Goal: Navigation & Orientation: Find specific page/section

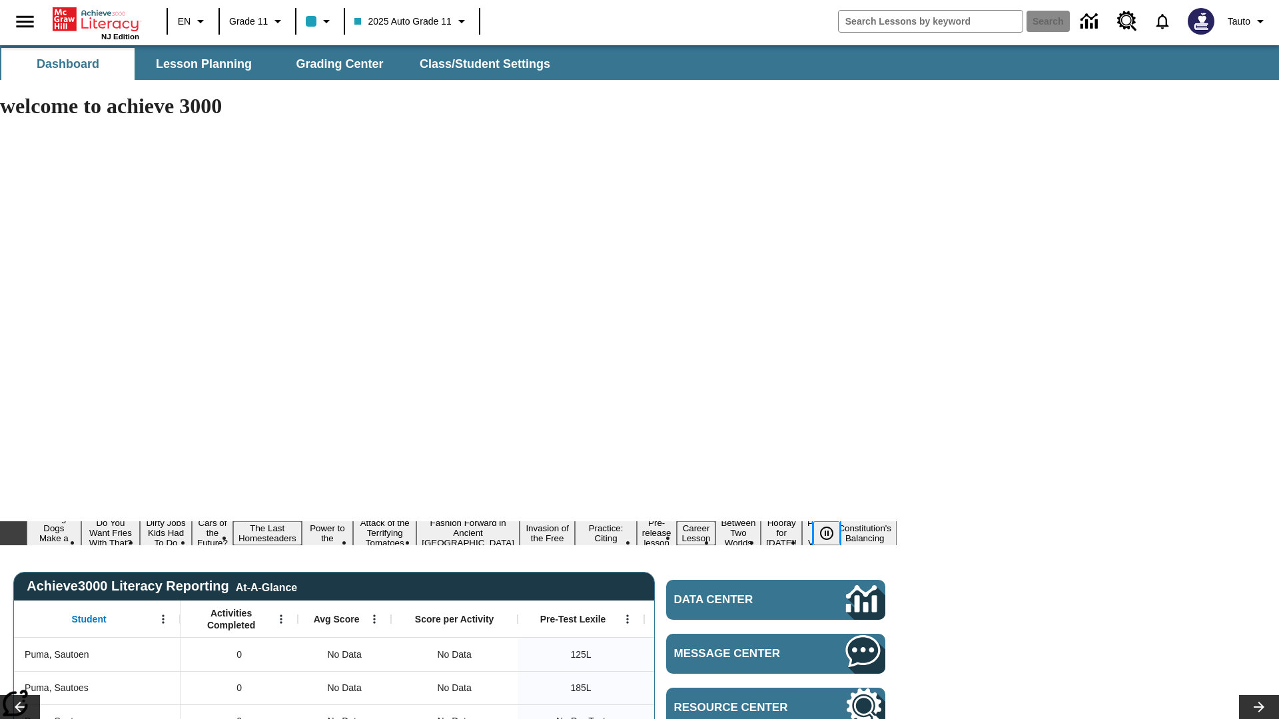
click at [827, 525] on icon "Pause" at bounding box center [827, 533] width 16 height 16
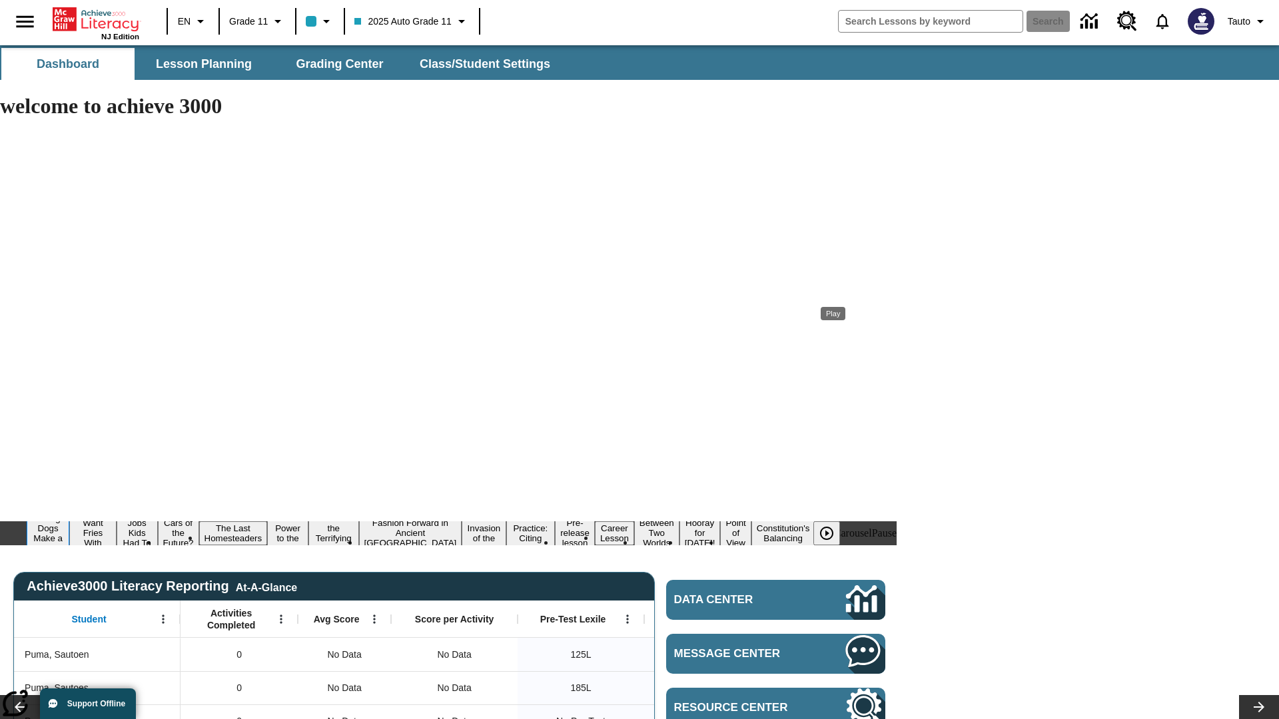
click at [69, 512] on button "Diving Dogs Make a Splash" at bounding box center [48, 533] width 43 height 43
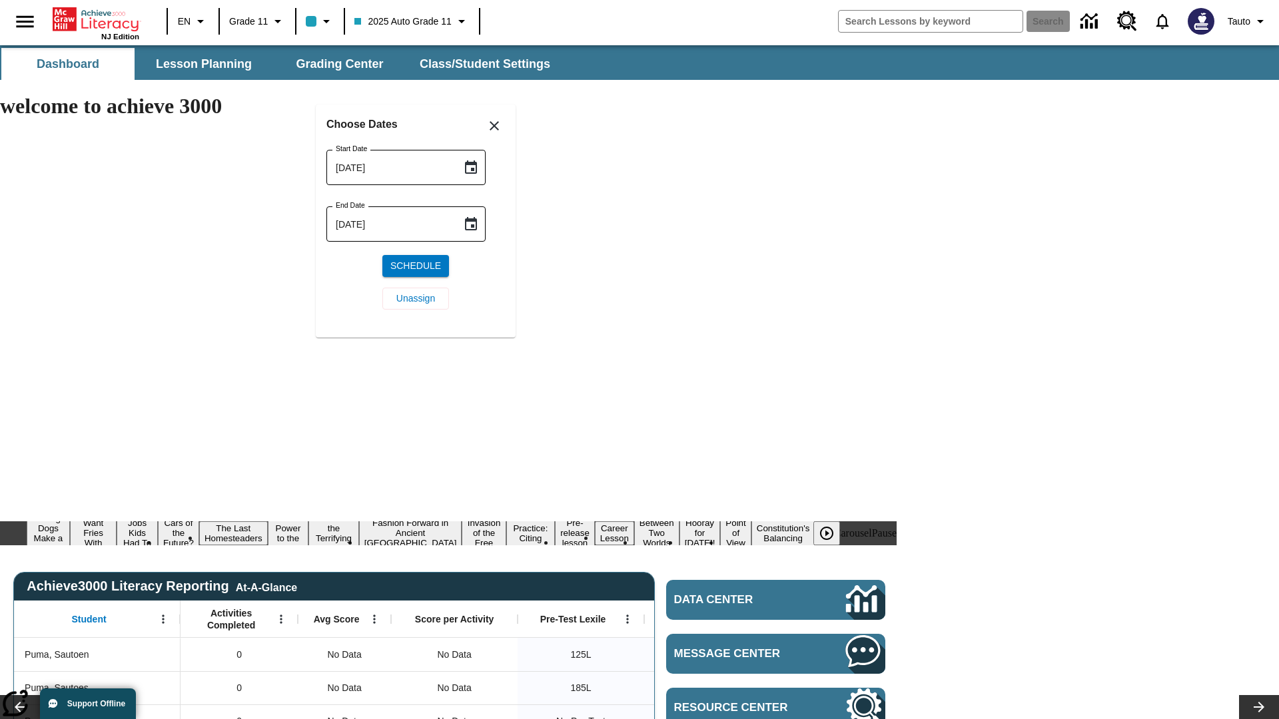
scroll to position [155, 0]
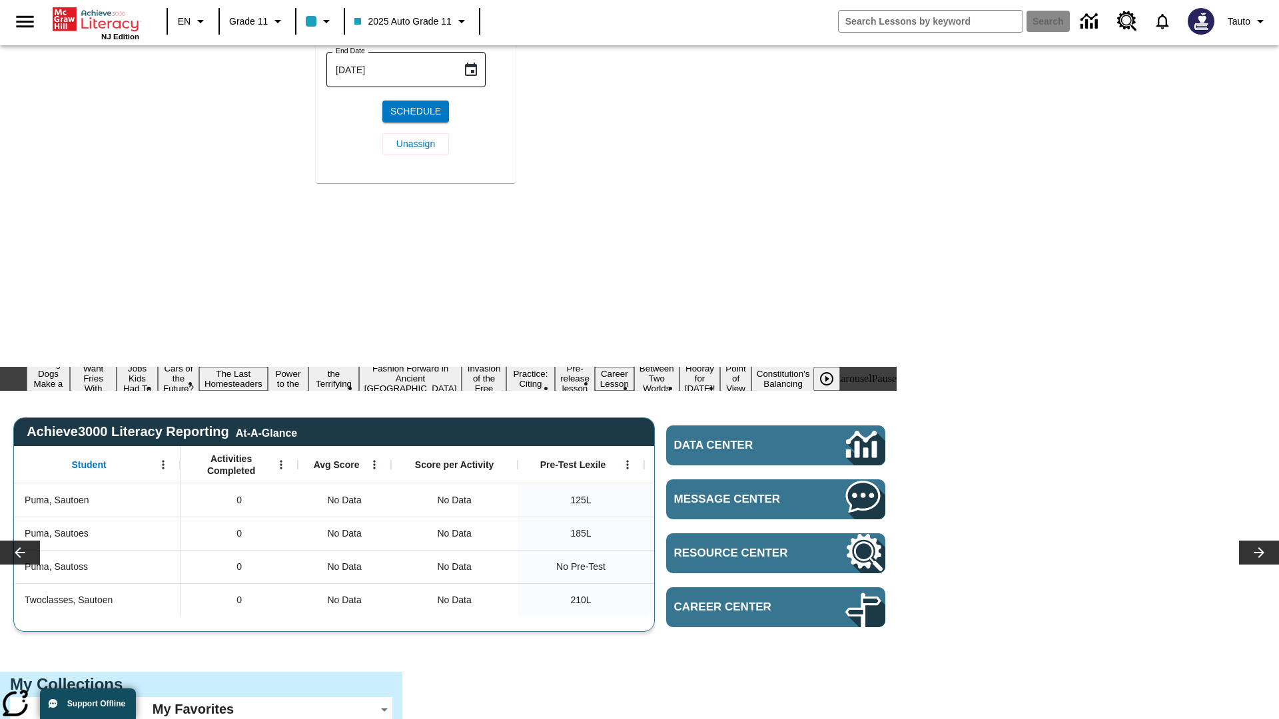
click at [476, 19] on icon "Choose date, selected date is Oct 7, 2025" at bounding box center [471, 12] width 12 height 13
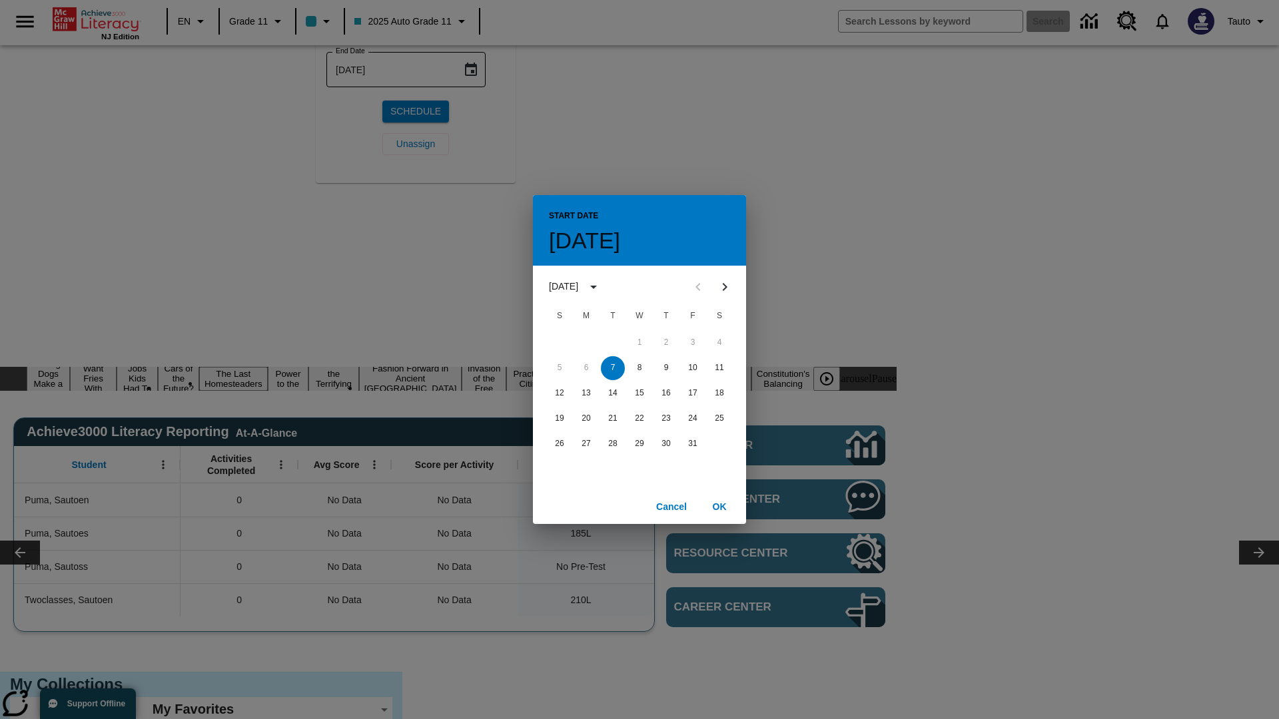
scroll to position [0, 0]
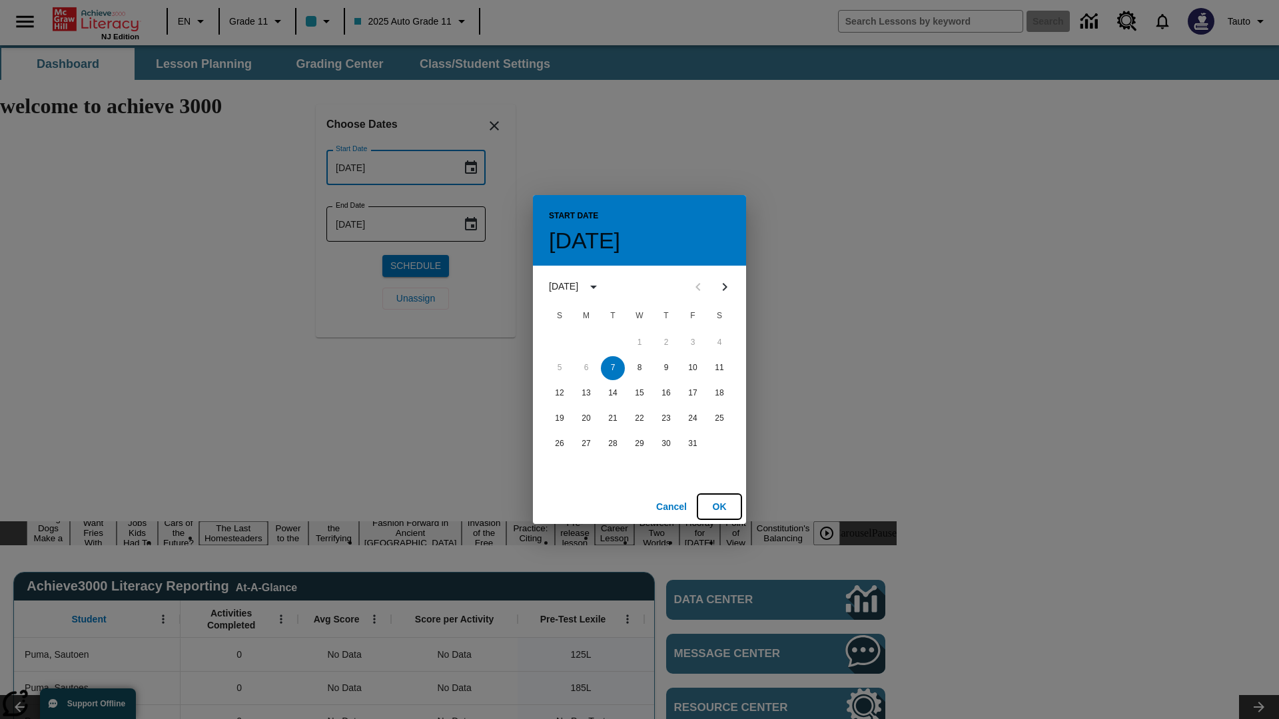
click at [719, 506] on button "OK" at bounding box center [719, 507] width 43 height 25
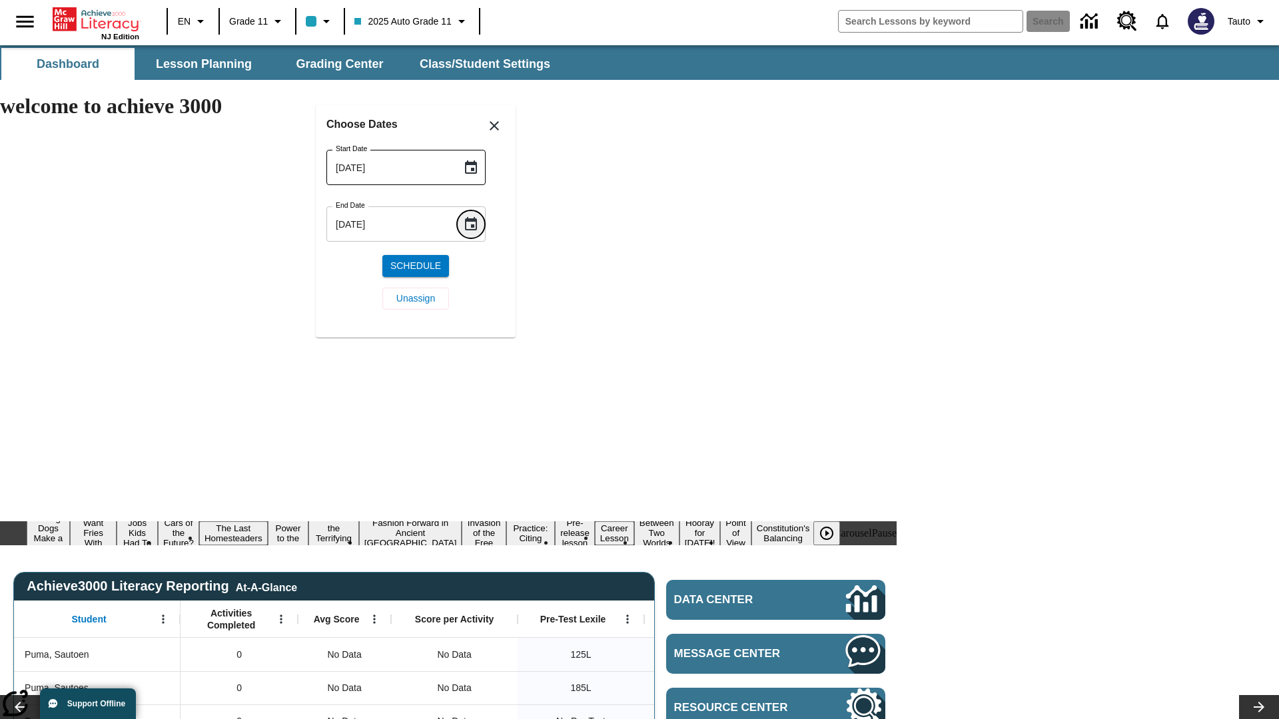
click at [476, 224] on icon "Choose date, selected date is Oct 7, 2025" at bounding box center [471, 223] width 12 height 13
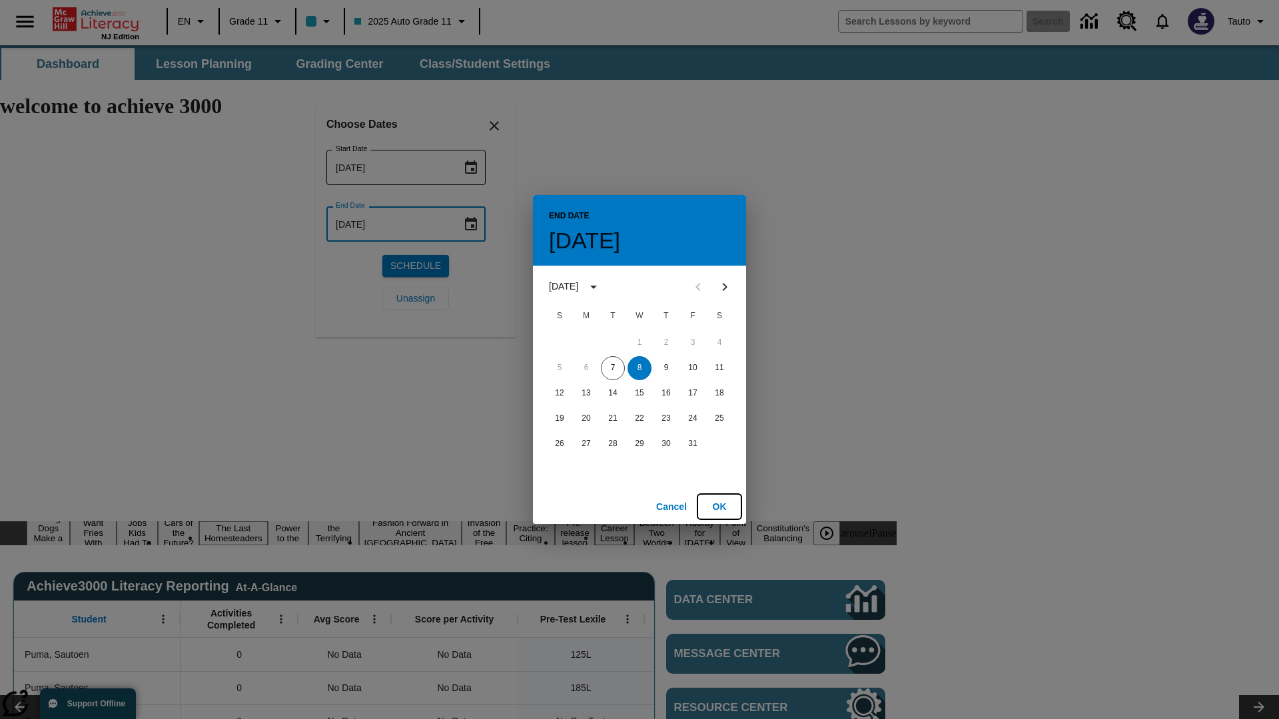
click at [719, 506] on button "OK" at bounding box center [719, 507] width 43 height 25
